Goal: Navigation & Orientation: Find specific page/section

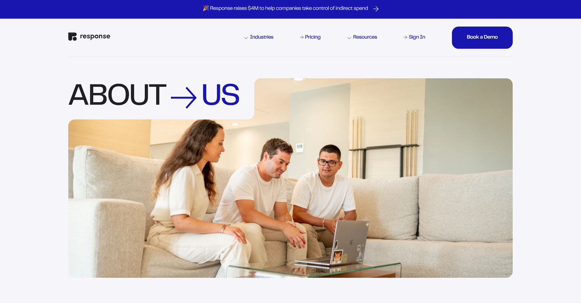
click at [94, 36] on img "Response Home" at bounding box center [89, 36] width 42 height 9
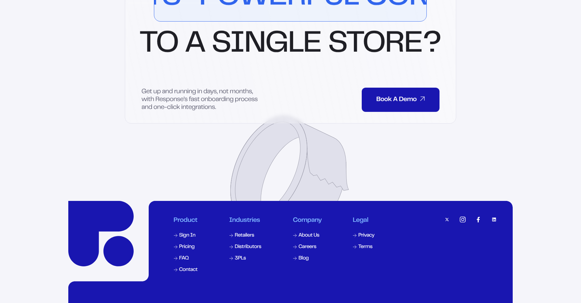
scroll to position [3165, 0]
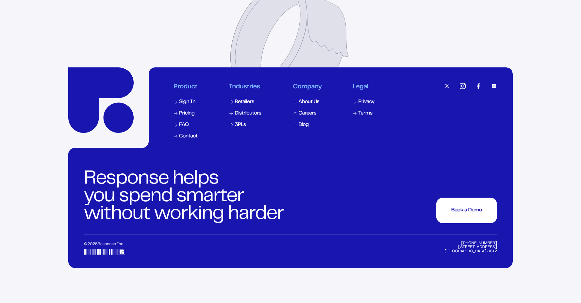
click at [306, 116] on div "Careers" at bounding box center [308, 113] width 18 height 5
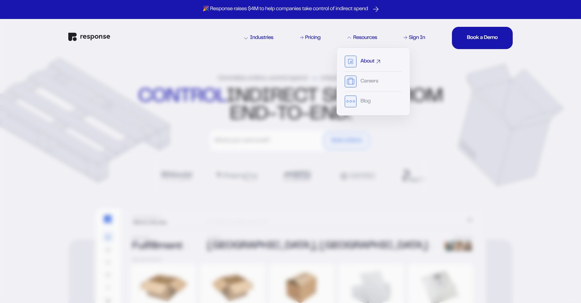
click at [366, 59] on div "About" at bounding box center [368, 61] width 14 height 5
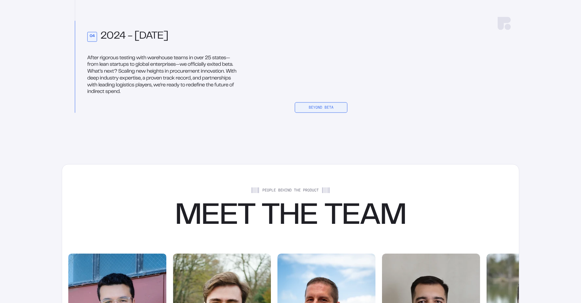
scroll to position [1131, 0]
